Goal: Task Accomplishment & Management: Complete application form

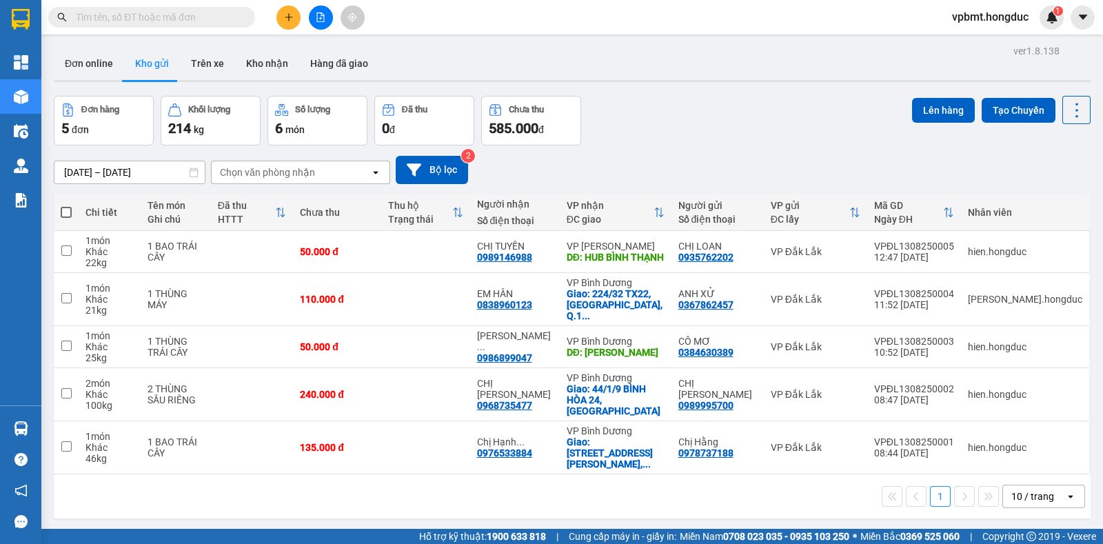
click at [288, 10] on button at bounding box center [288, 18] width 24 height 24
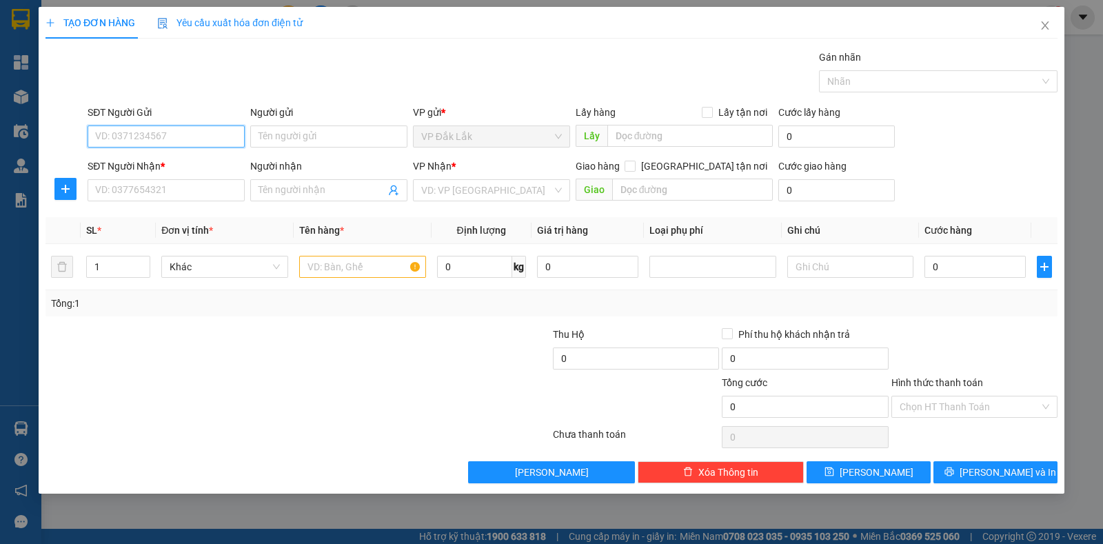
click at [219, 126] on input "SĐT Người Gửi" at bounding box center [166, 136] width 157 height 22
click at [217, 130] on input "SĐT Người Gửi" at bounding box center [166, 136] width 157 height 22
click at [204, 163] on div "0934908236 - [GEOGRAPHIC_DATA]" at bounding box center [173, 163] width 155 height 15
type input "0934908236"
type input "ANH ÚT"
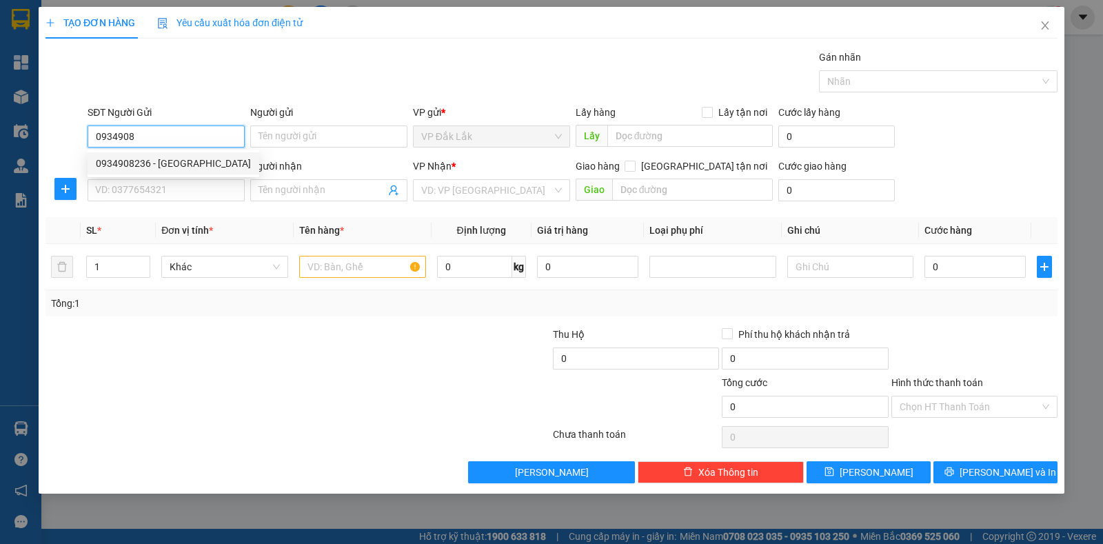
type input "0902427112"
type input "ANH GIA"
checkbox input "true"
type input "237/9 [PERSON_NAME], [PERSON_NAME], NHÀ BÈ"
type input "180.000"
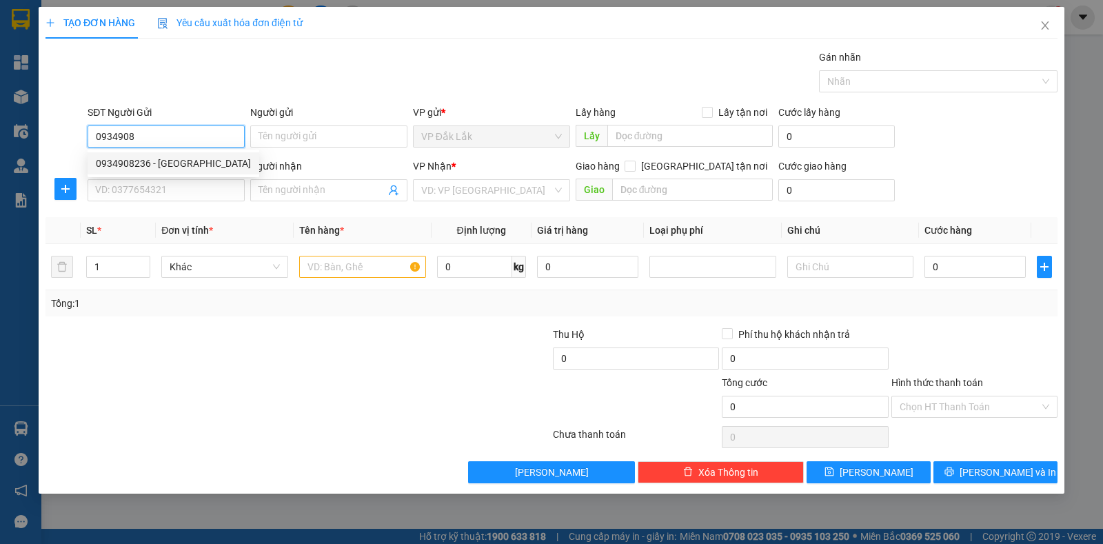
type input "180.000"
type input "330.000"
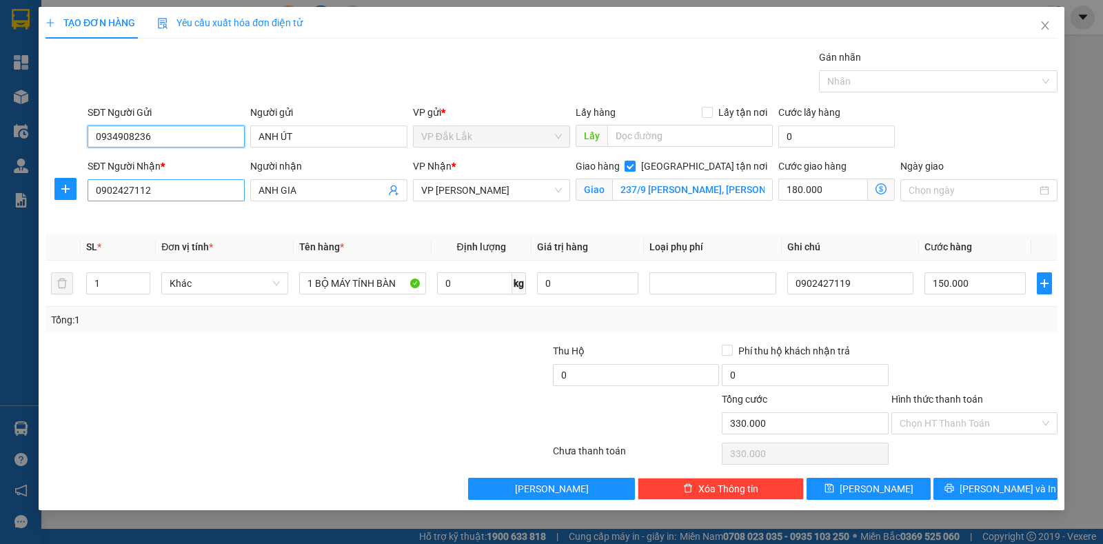
type input "0934908236"
click at [213, 197] on input "0902427112" at bounding box center [166, 190] width 157 height 22
type input "0"
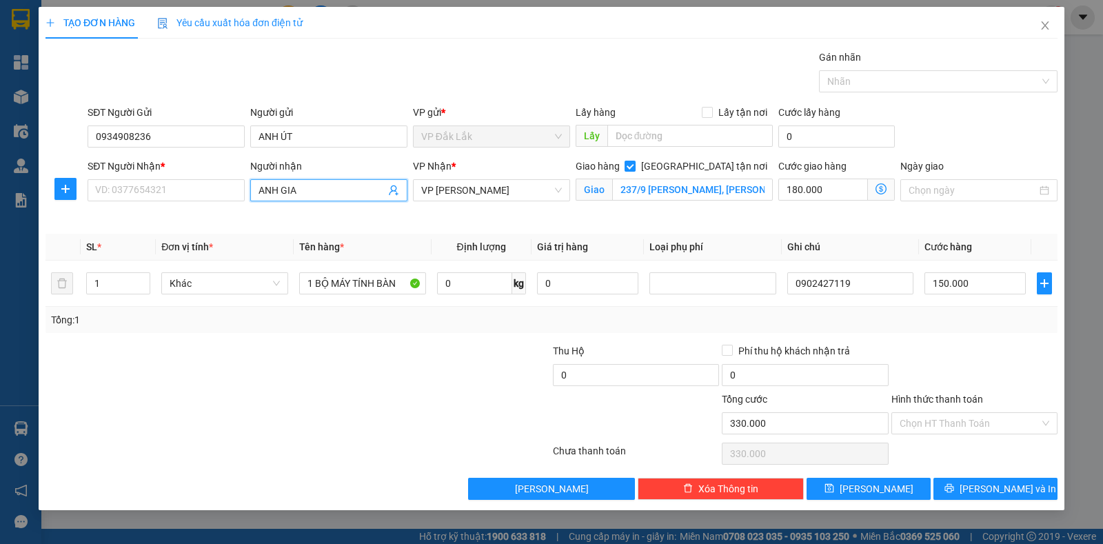
drag, startPoint x: 330, startPoint y: 187, endPoint x: 250, endPoint y: 219, distance: 86.0
click at [250, 219] on div "Người nhận ANH GIA ANH GIA" at bounding box center [329, 191] width 163 height 65
type input "c"
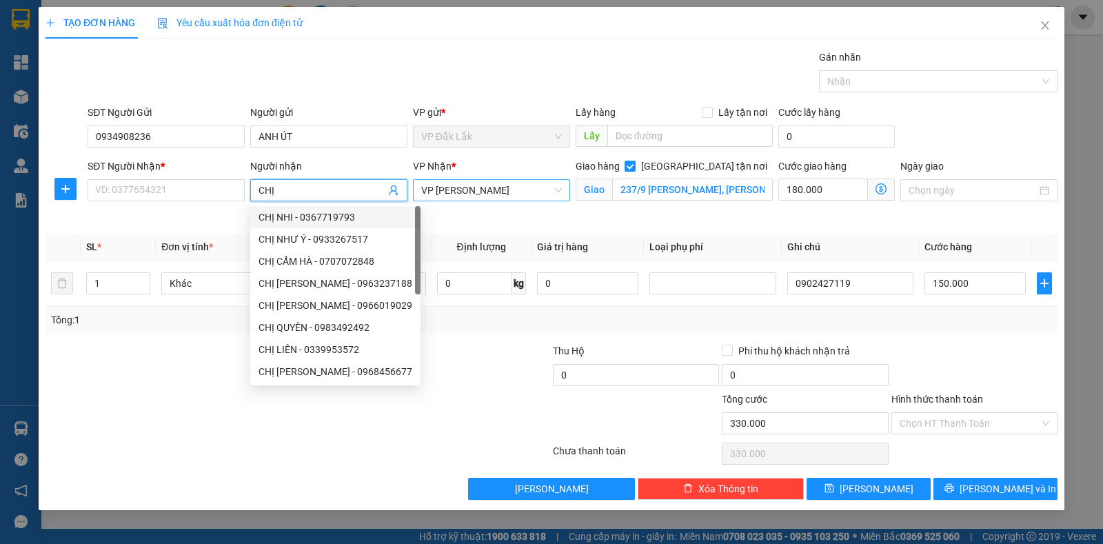
click at [505, 190] on span "VP [PERSON_NAME]" at bounding box center [491, 190] width 141 height 21
type input "CHỊ"
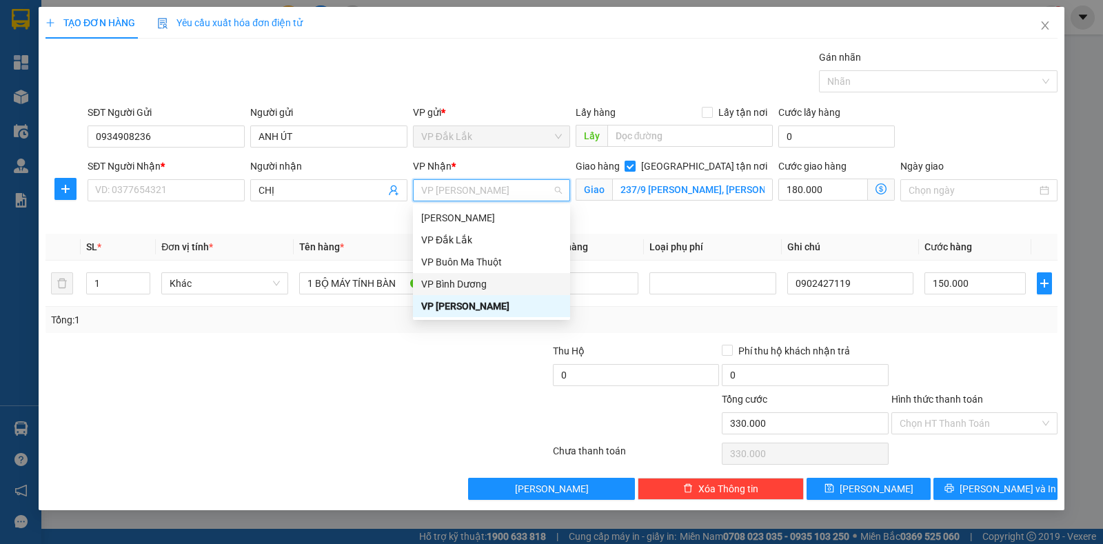
click at [498, 283] on div "VP Bình Dương" at bounding box center [491, 283] width 141 height 15
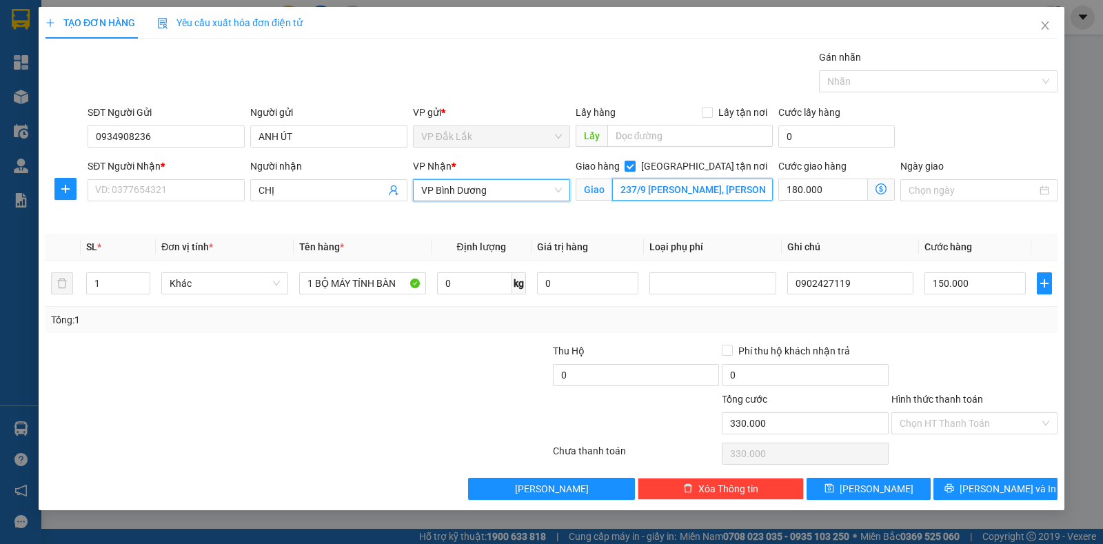
click at [647, 194] on input "237/9 [PERSON_NAME], [PERSON_NAME], NHÀ BÈ" at bounding box center [692, 190] width 161 height 22
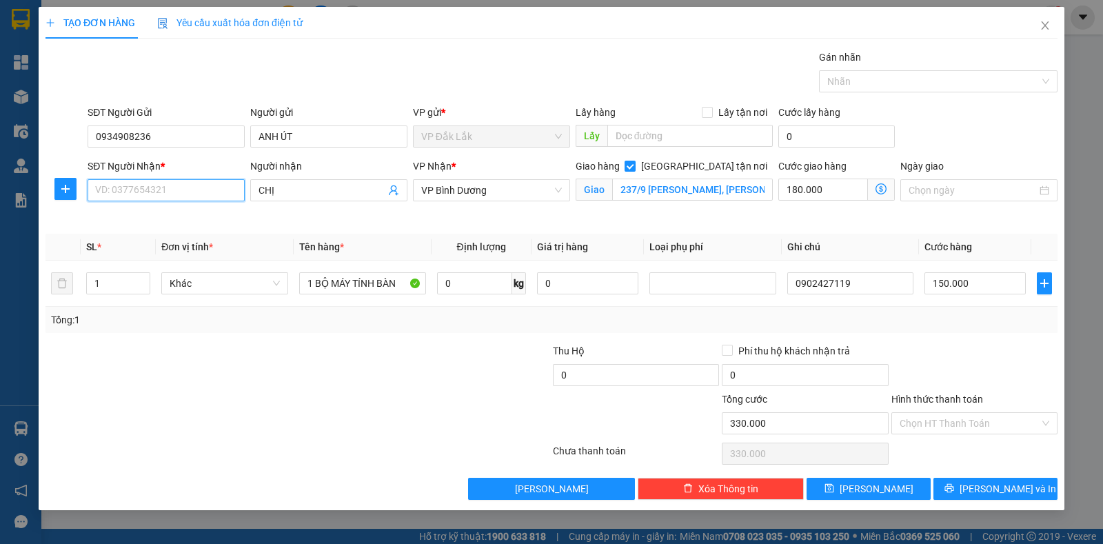
click at [178, 179] on input "SĐT Người Nhận *" at bounding box center [166, 190] width 157 height 22
type input "0908206239"
click at [303, 190] on input "CHỊ" at bounding box center [322, 190] width 127 height 15
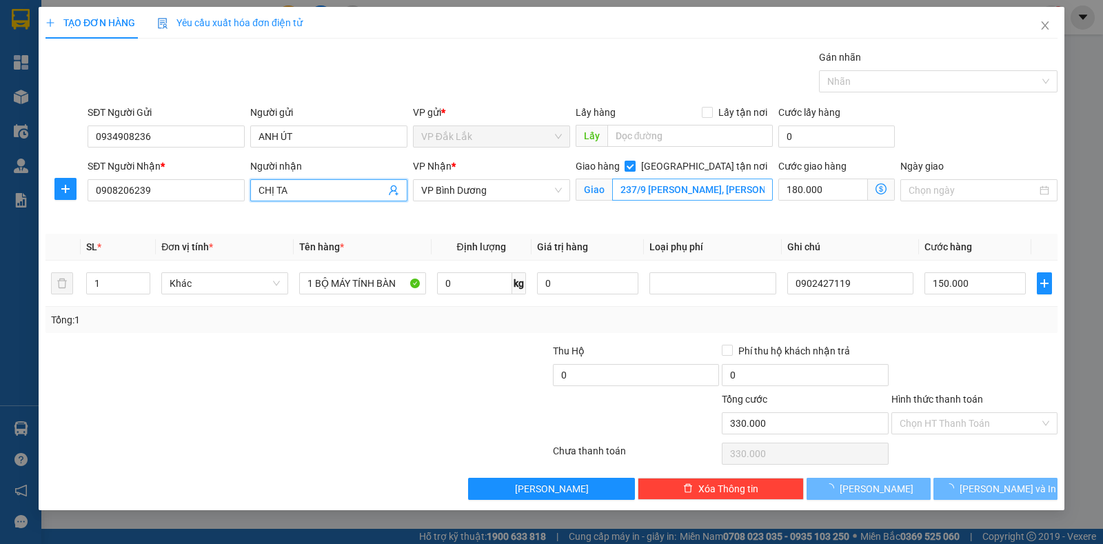
type input "CHỊ TA"
click at [638, 195] on input "237/9 [PERSON_NAME], [PERSON_NAME], NHÀ BÈ" at bounding box center [692, 190] width 161 height 22
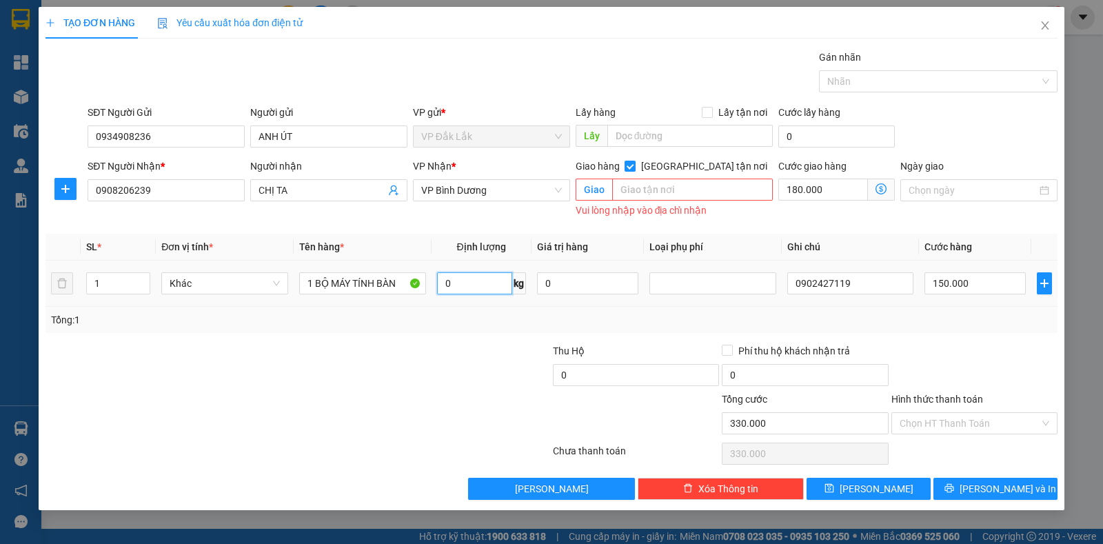
click at [487, 288] on input "0" at bounding box center [474, 283] width 75 height 22
type input "27"
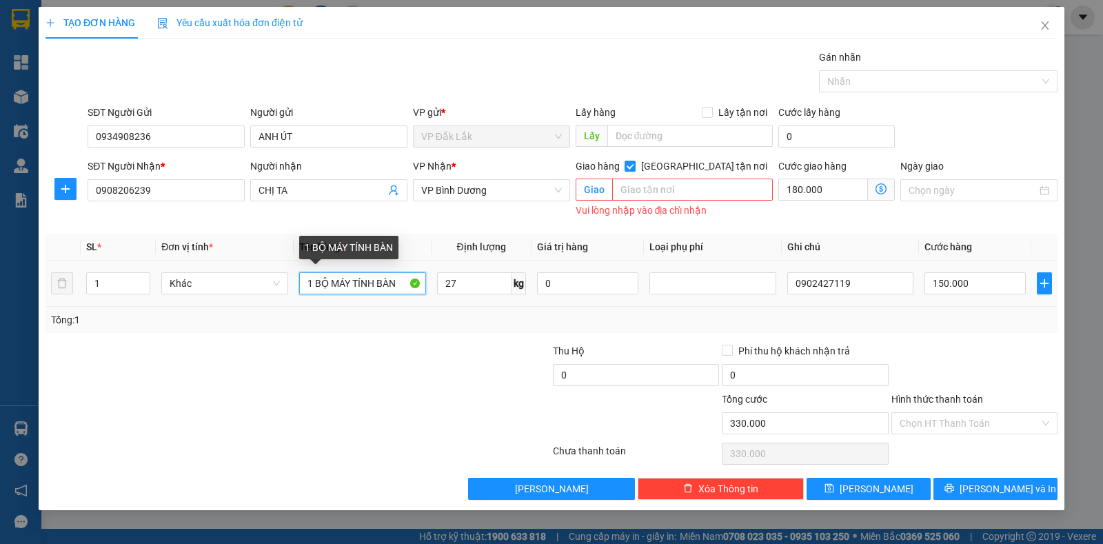
click at [348, 291] on input "1 BỘ MÁY TÍNH BÀN" at bounding box center [362, 283] width 127 height 22
type input "1 THÙNG SẦU RIÊNG"
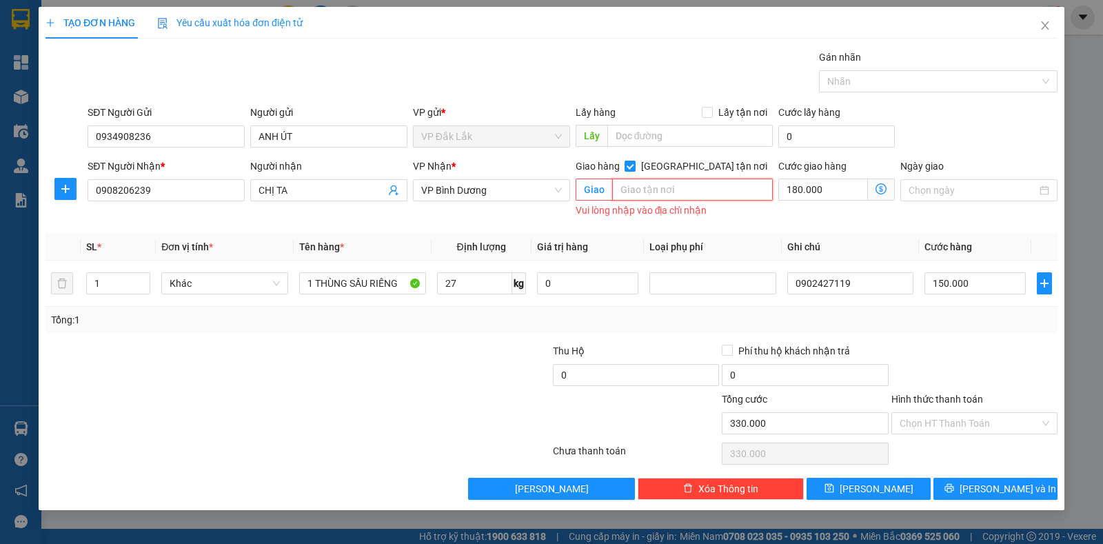
click at [675, 193] on input "text" at bounding box center [692, 190] width 161 height 22
drag, startPoint x: 857, startPoint y: 279, endPoint x: 758, endPoint y: 305, distance: 102.2
click at [765, 302] on tr "1 Khác 1 THÙNG SẦU RIÊNG 27 kg 0 0902427119 150.000" at bounding box center [552, 284] width 1012 height 46
click at [972, 281] on input "150.000" at bounding box center [975, 283] width 101 height 22
type input "180.000"
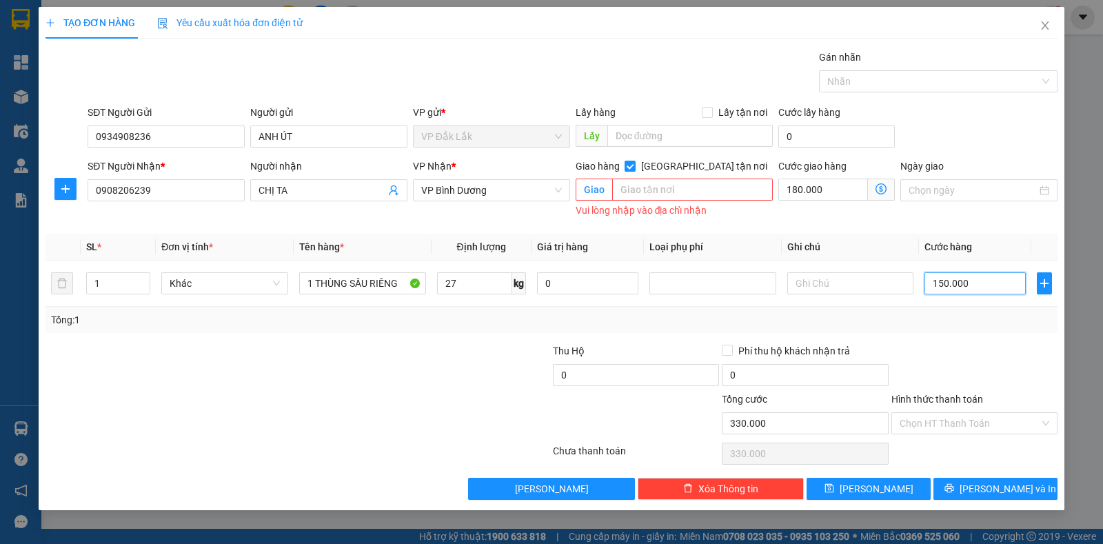
type input "180.000"
click at [968, 283] on input "0" at bounding box center [975, 283] width 101 height 22
type input "0"
click at [696, 194] on input "text" at bounding box center [692, 190] width 161 height 22
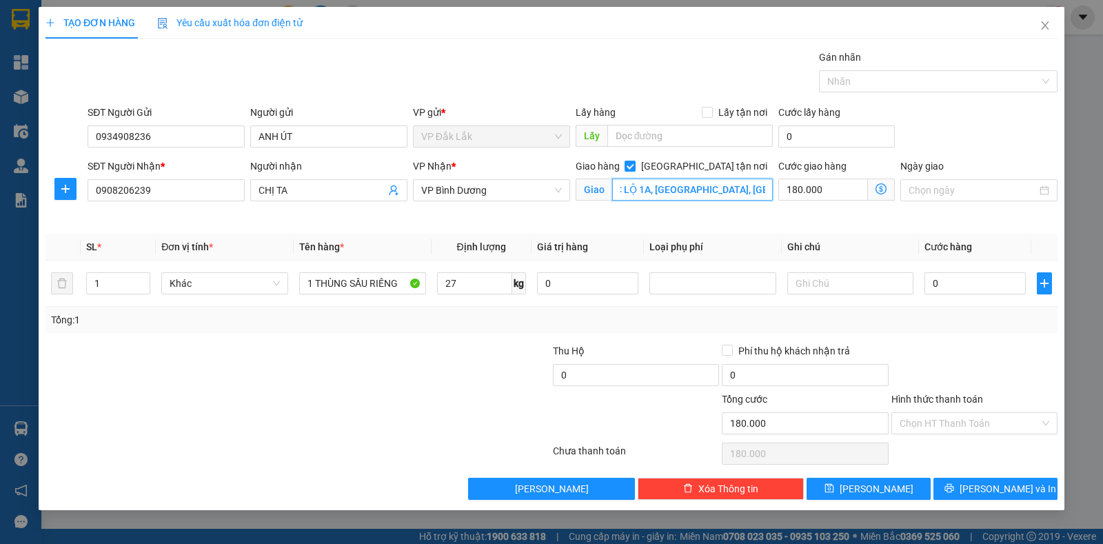
scroll to position [0, 63]
type input "442/19 QUỐC LỘ 1A, [GEOGRAPHIC_DATA], [GEOGRAPHIC_DATA]"
click at [976, 284] on input "0" at bounding box center [975, 283] width 101 height 22
type input "180.005"
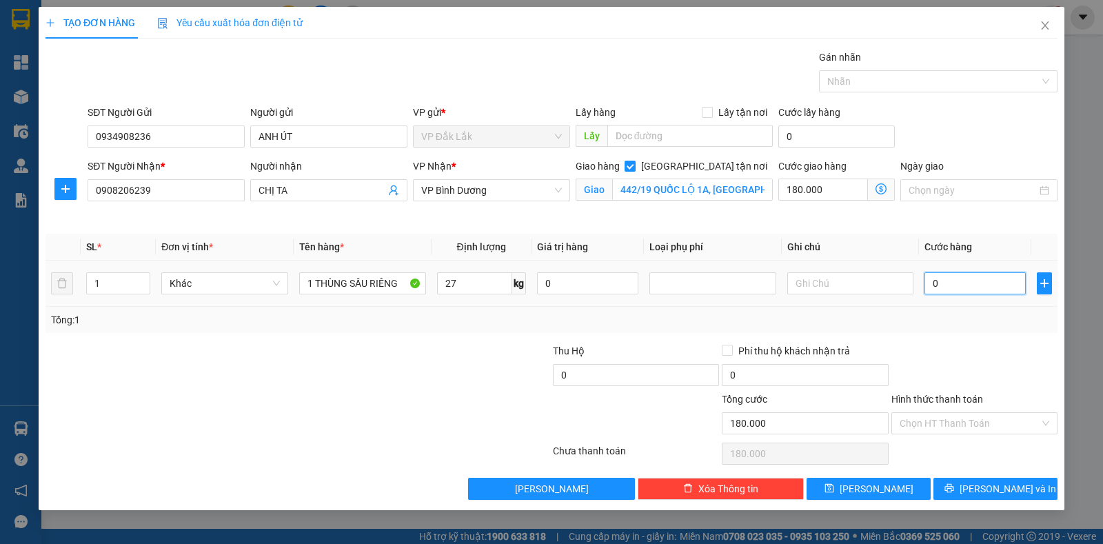
type input "180.005"
type input "5"
type input "180.055"
type input "55"
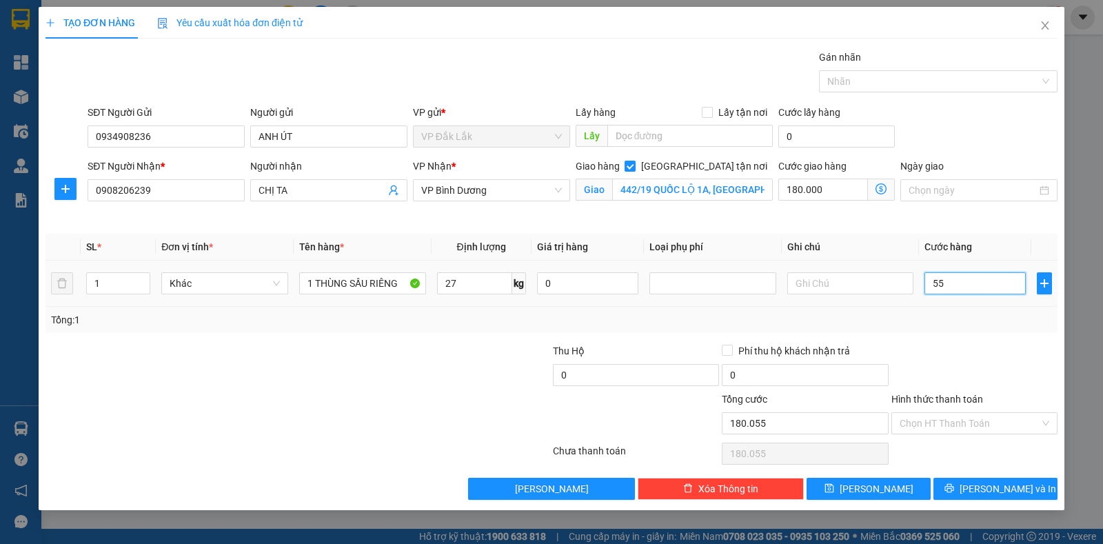
type input "180.550"
type input "550"
type input "185.500"
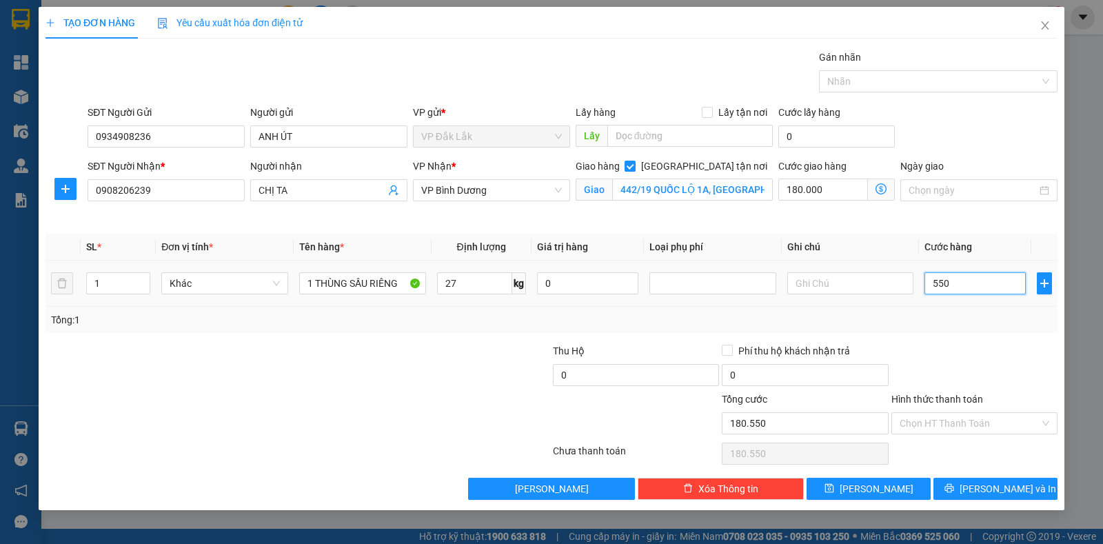
type input "5.500"
type input "235.000"
type input "55.000"
type input "730.000"
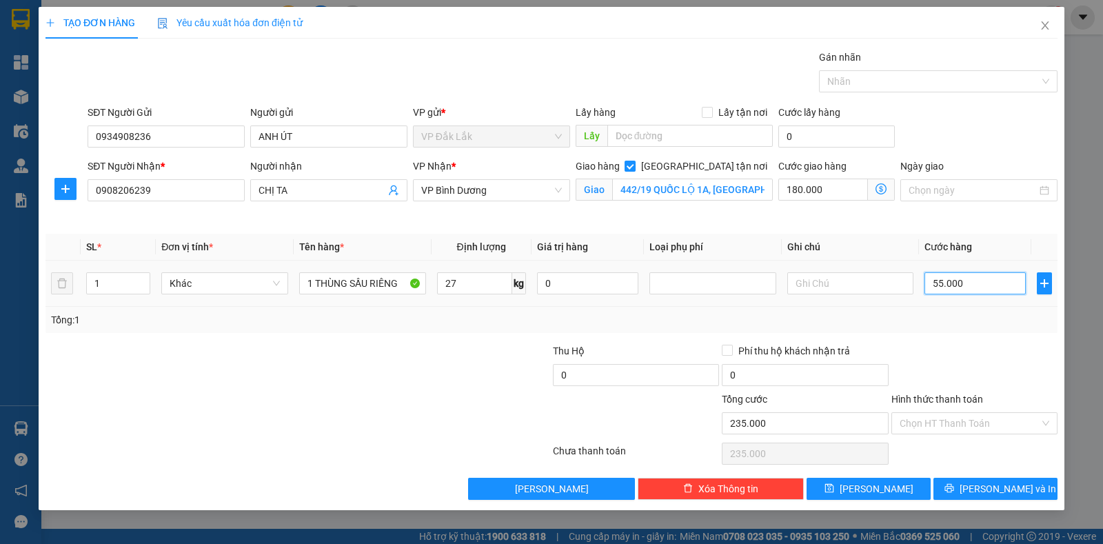
type input "730.000"
type input "550.000"
type input "235.000"
type input "55.000"
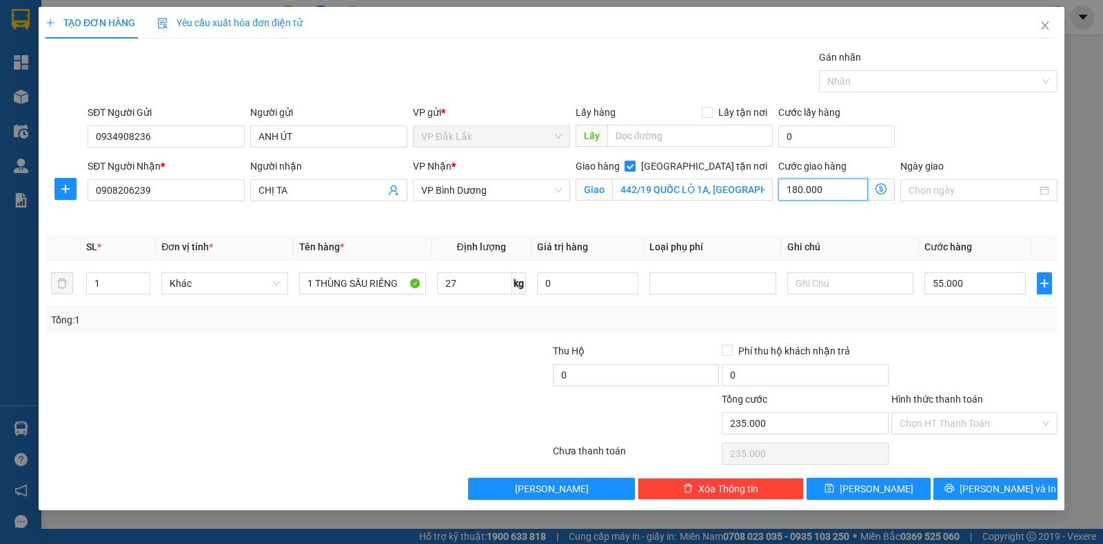
click at [838, 193] on input "180.000" at bounding box center [823, 190] width 90 height 22
type input "55.005"
type input "5"
type input "55.000"
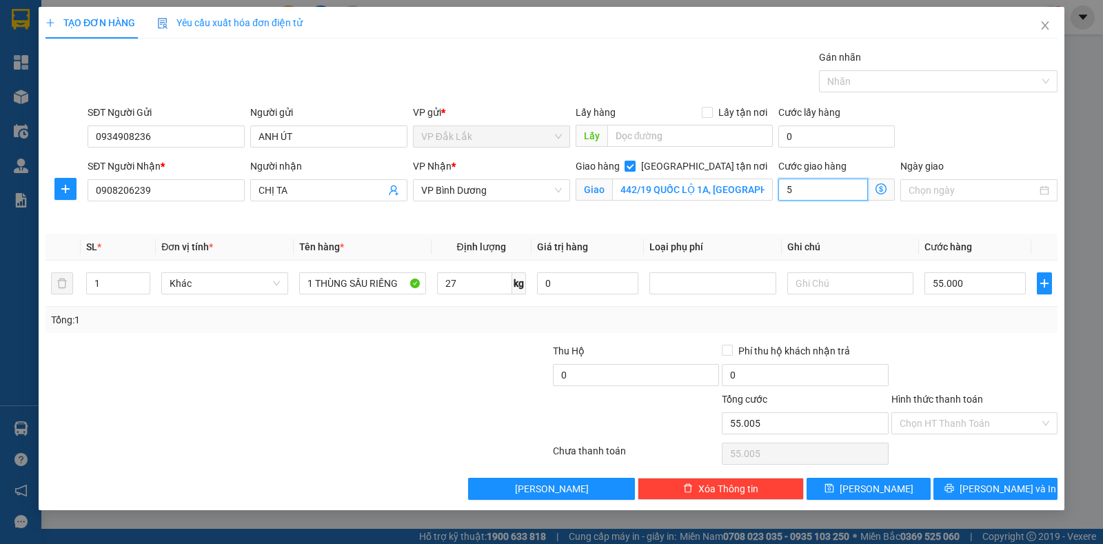
type input "55.000"
type input "0"
type input "55.006"
type input "6"
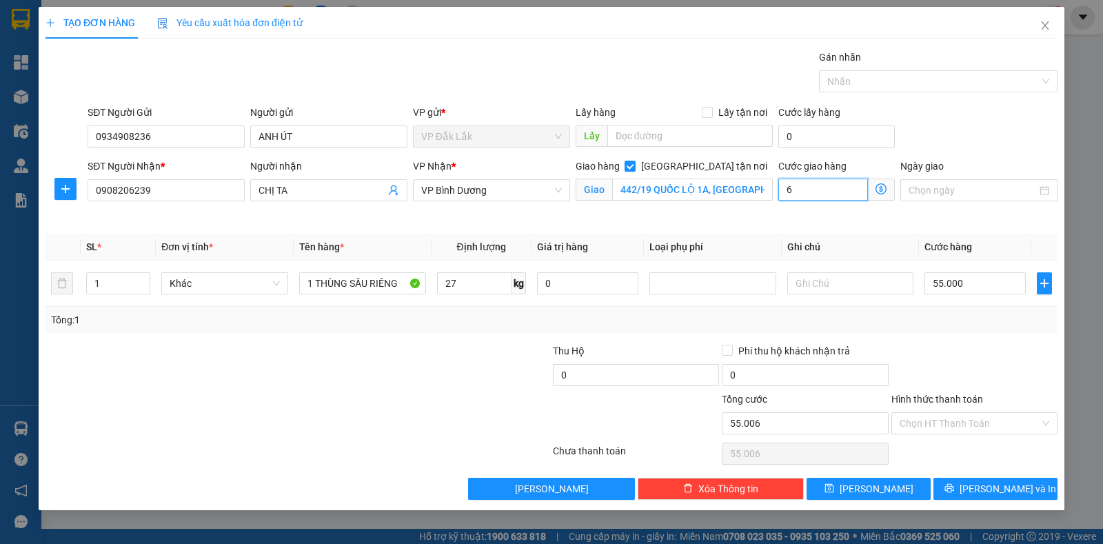
type input "55.060"
type input "60"
type input "55.600"
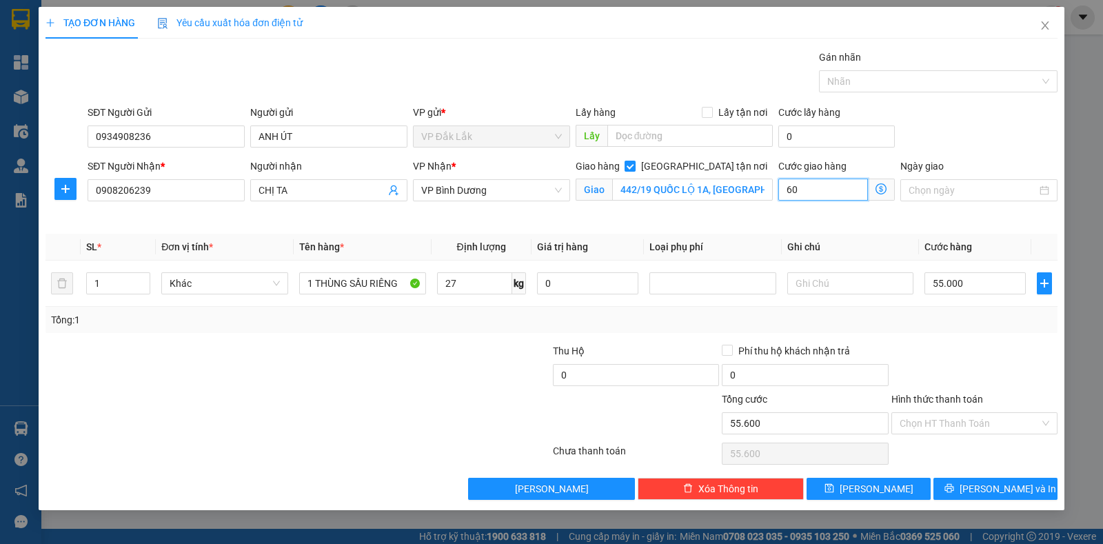
type input "600"
type input "61.000"
type input "6.000"
type input "115.000"
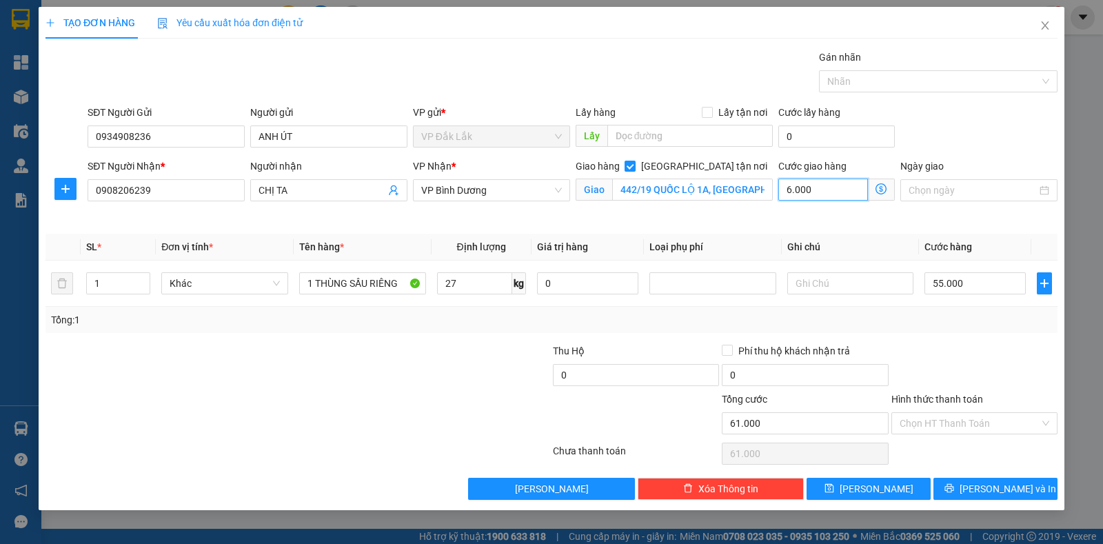
type input "115.000"
type input "60.000"
click at [985, 421] on input "Hình thức thanh toán" at bounding box center [970, 423] width 140 height 21
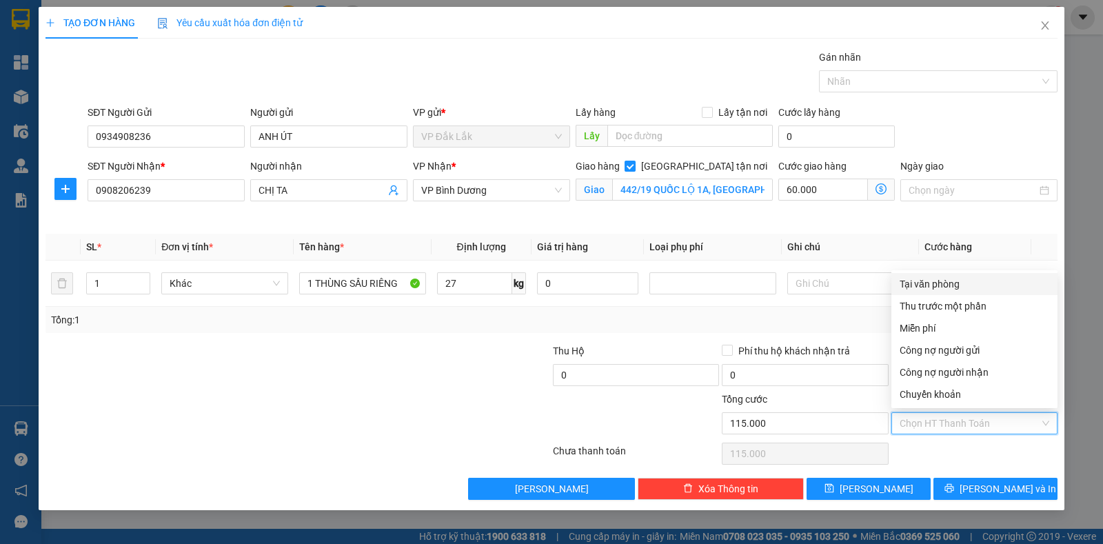
click at [927, 285] on div "Tại văn phòng" at bounding box center [975, 283] width 150 height 15
type input "0"
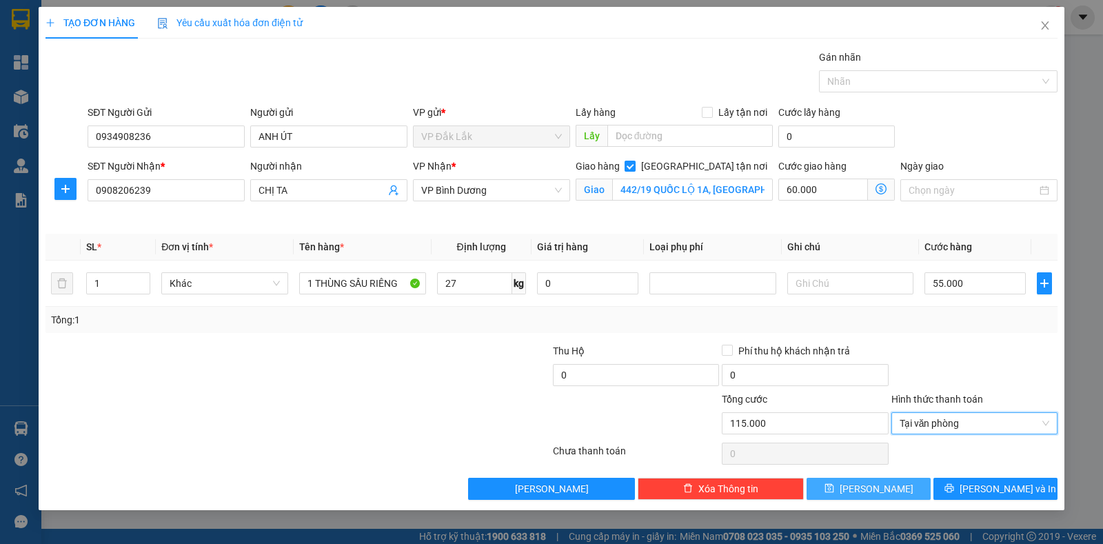
click at [887, 488] on button "[PERSON_NAME]" at bounding box center [869, 489] width 124 height 22
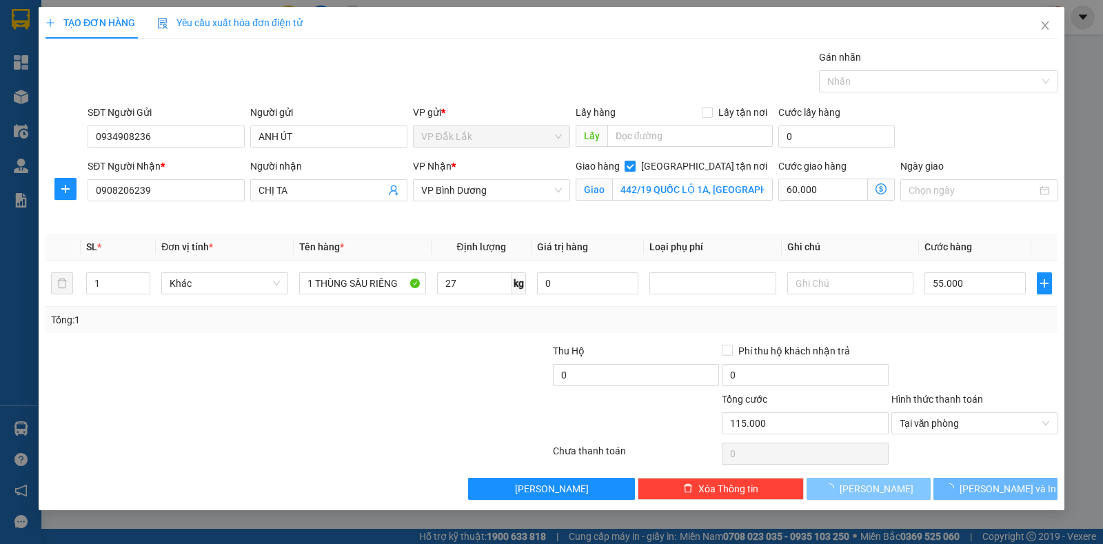
checkbox input "false"
type input "0"
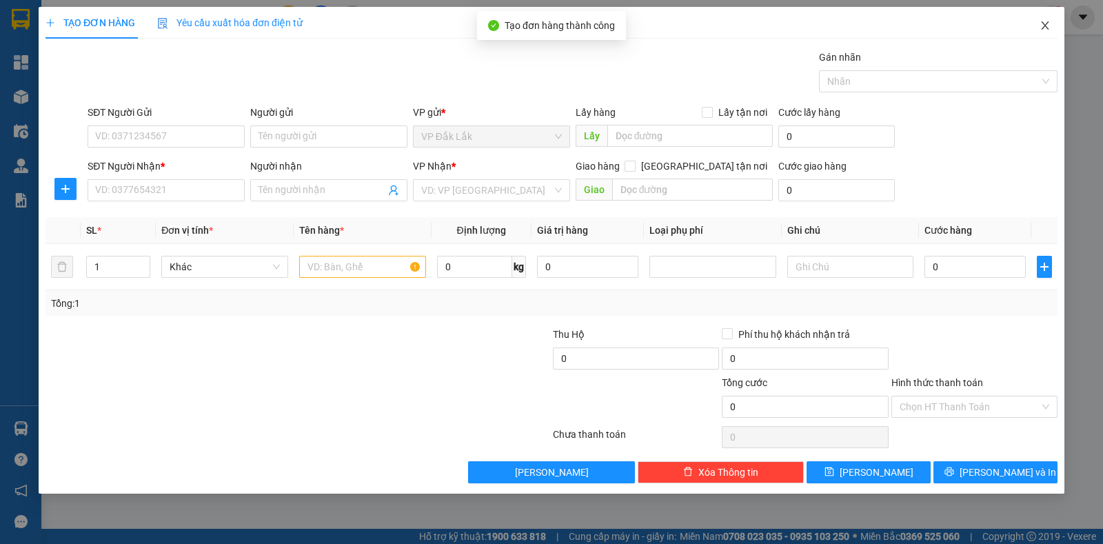
click at [1044, 24] on icon "close" at bounding box center [1045, 25] width 8 height 8
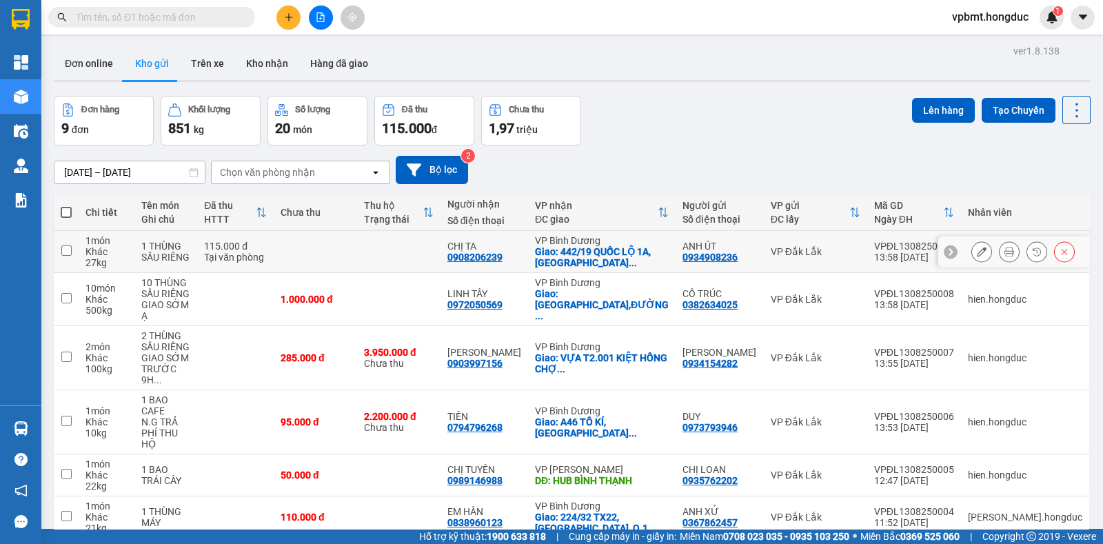
click at [1005, 250] on icon at bounding box center [1010, 252] width 10 height 10
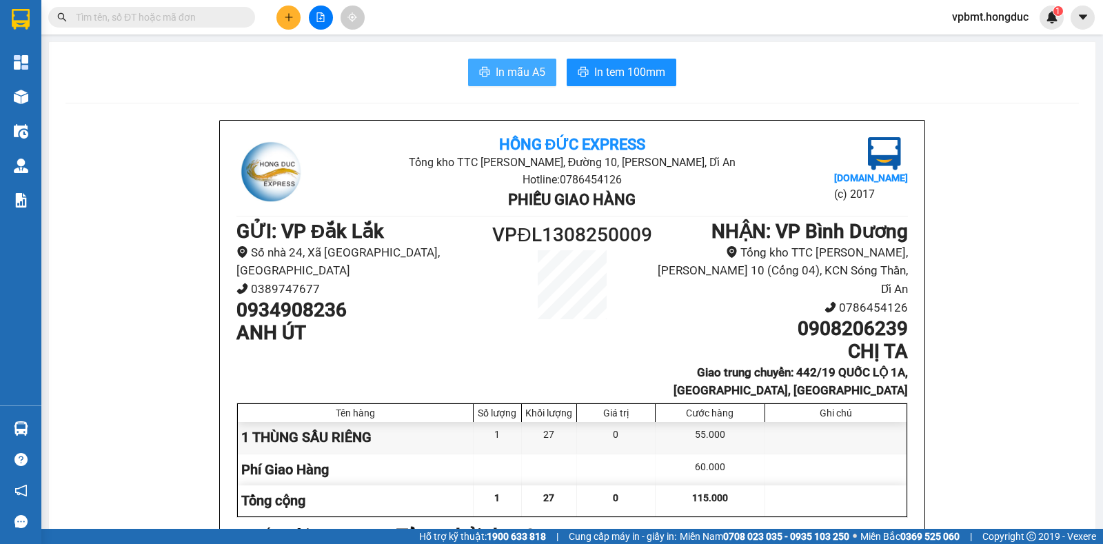
click at [510, 73] on span "In mẫu A5" at bounding box center [521, 71] width 50 height 17
click at [586, 78] on button "In tem 100mm" at bounding box center [622, 73] width 110 height 28
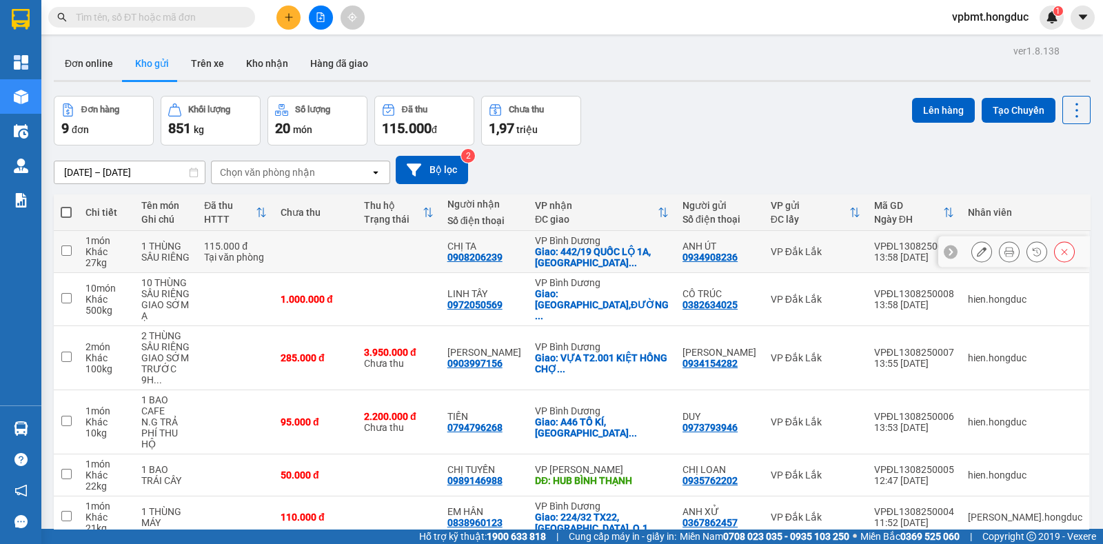
click at [1000, 257] on button at bounding box center [1009, 252] width 19 height 24
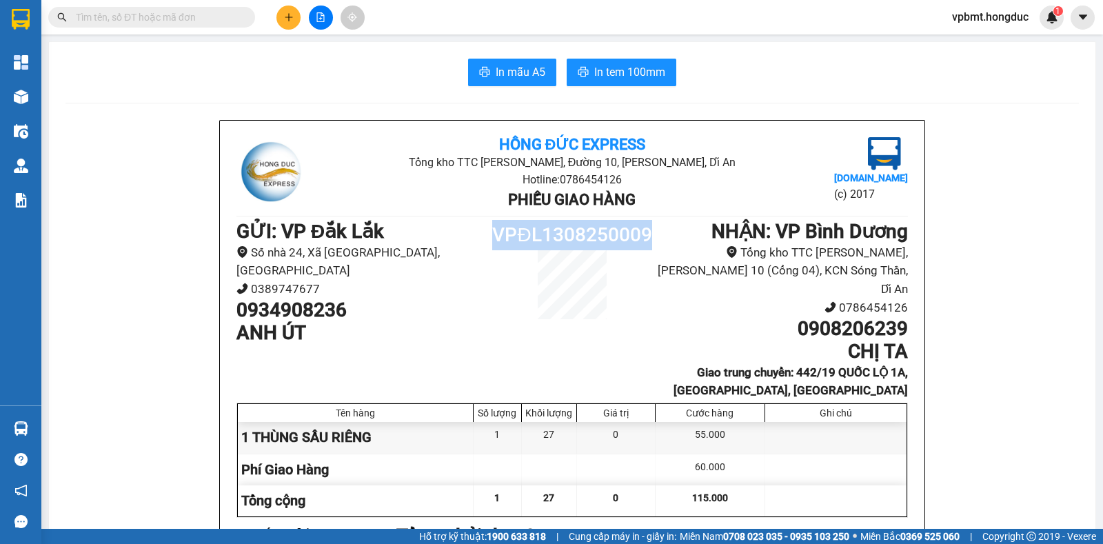
drag, startPoint x: 487, startPoint y: 229, endPoint x: 654, endPoint y: 238, distance: 167.8
click at [654, 238] on div "GỬI : VP Đắk Lắk Số nhà 24, Xã Ea K’tur, Tỉnh Đắk Lắk 0389747677 0934908236 ANH…" at bounding box center [572, 310] width 672 height 180
copy div "VPĐL1308250009"
